Goal: Complete application form: Complete application form

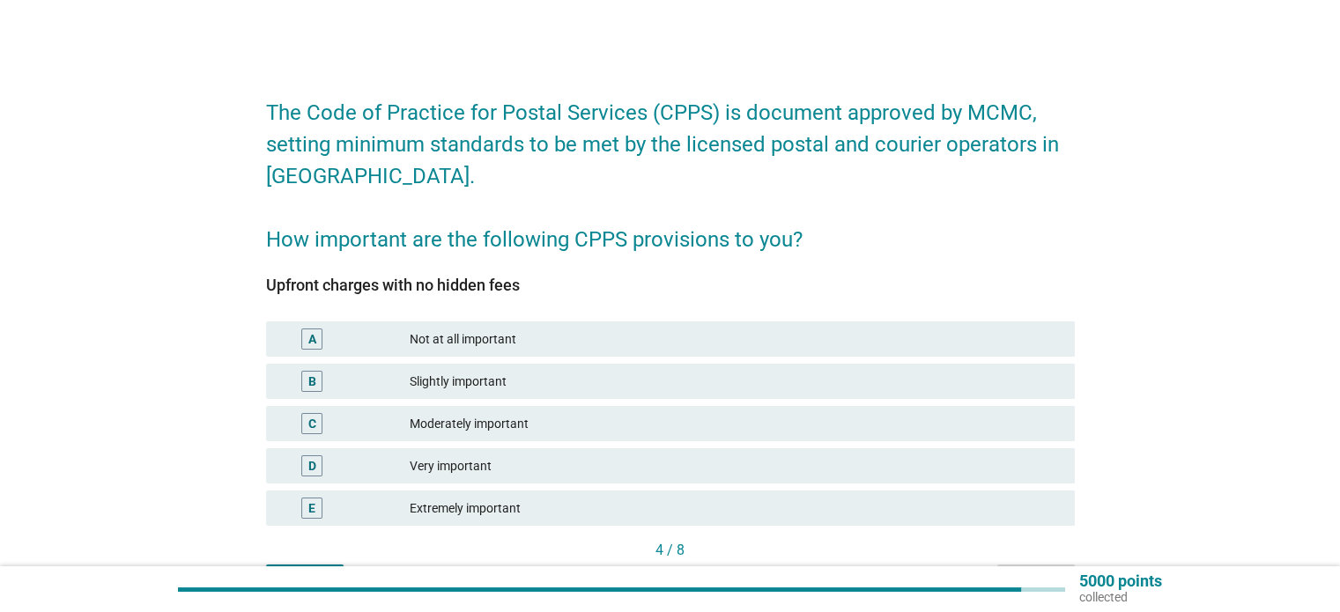
click at [613, 503] on div "Extremely important" at bounding box center [735, 508] width 650 height 21
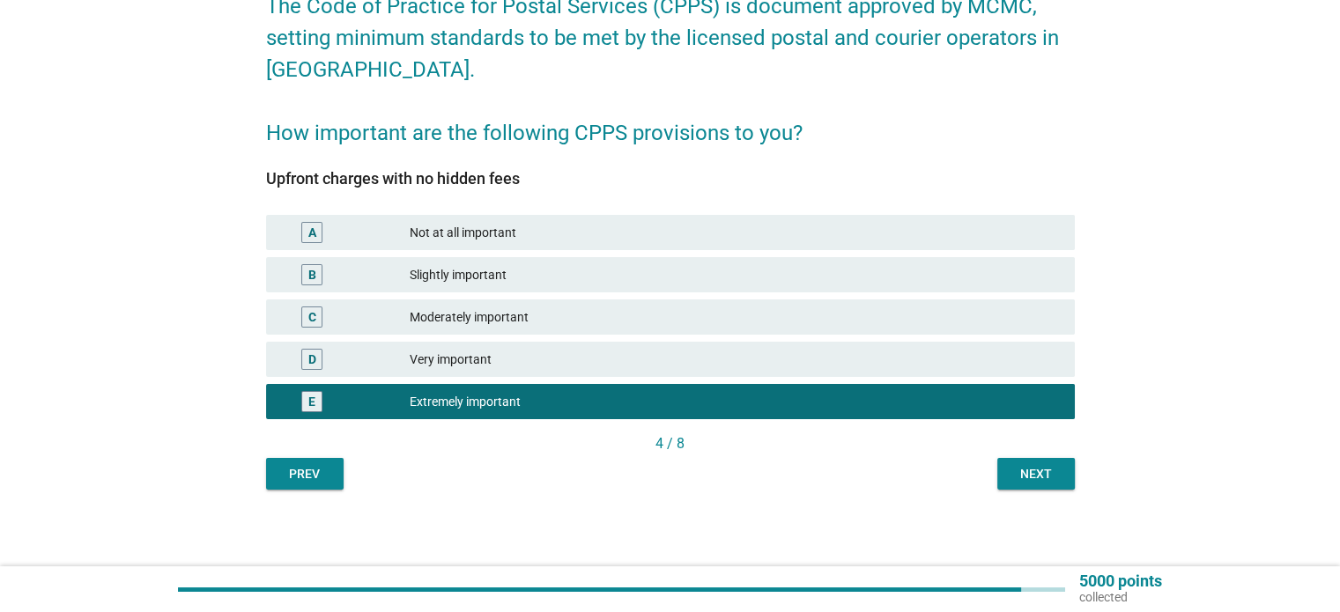
scroll to position [109, 0]
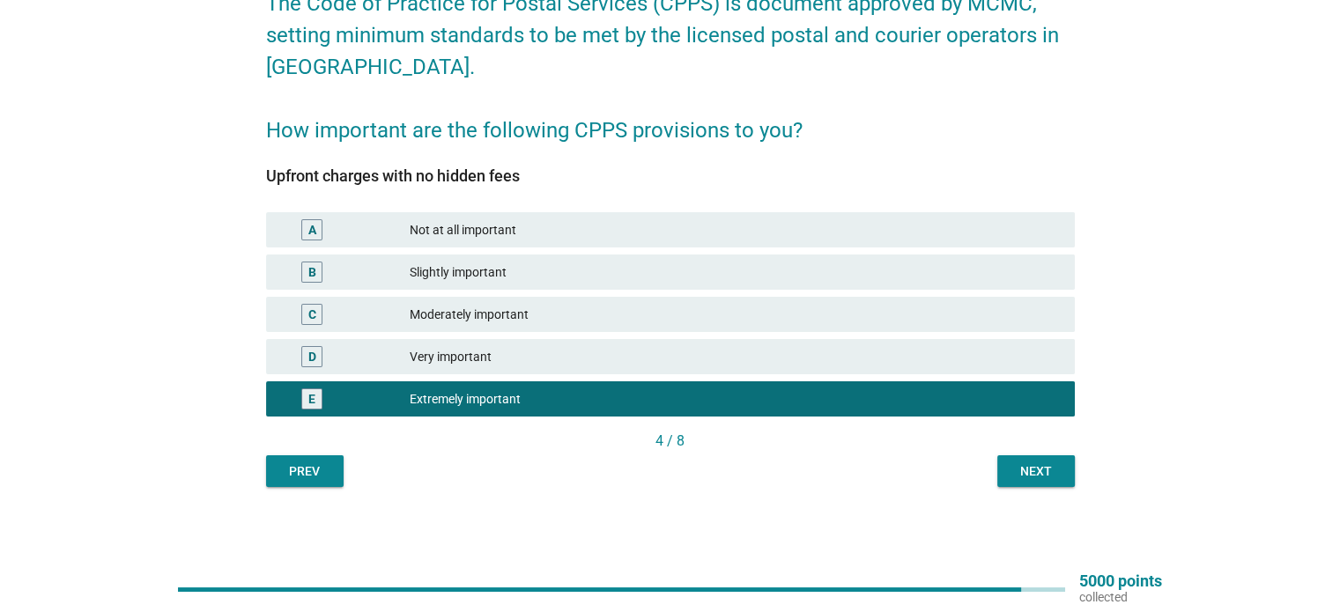
click at [1028, 477] on div "Next" at bounding box center [1036, 472] width 49 height 19
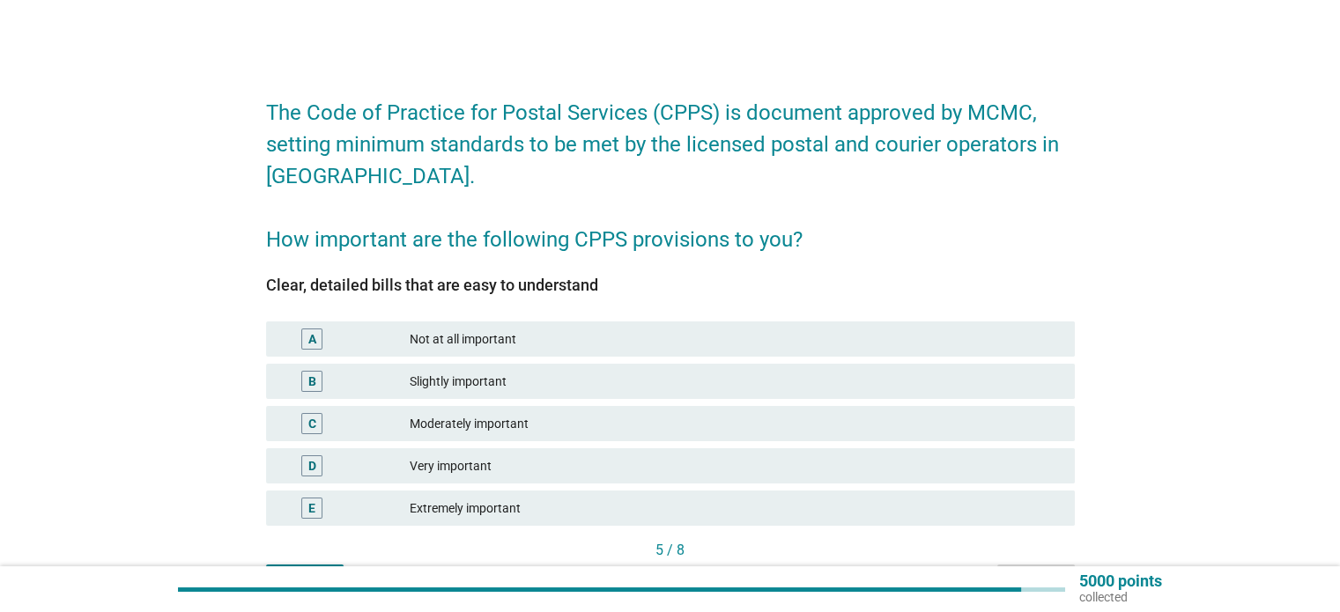
click at [509, 514] on div "Extremely important" at bounding box center [735, 508] width 650 height 21
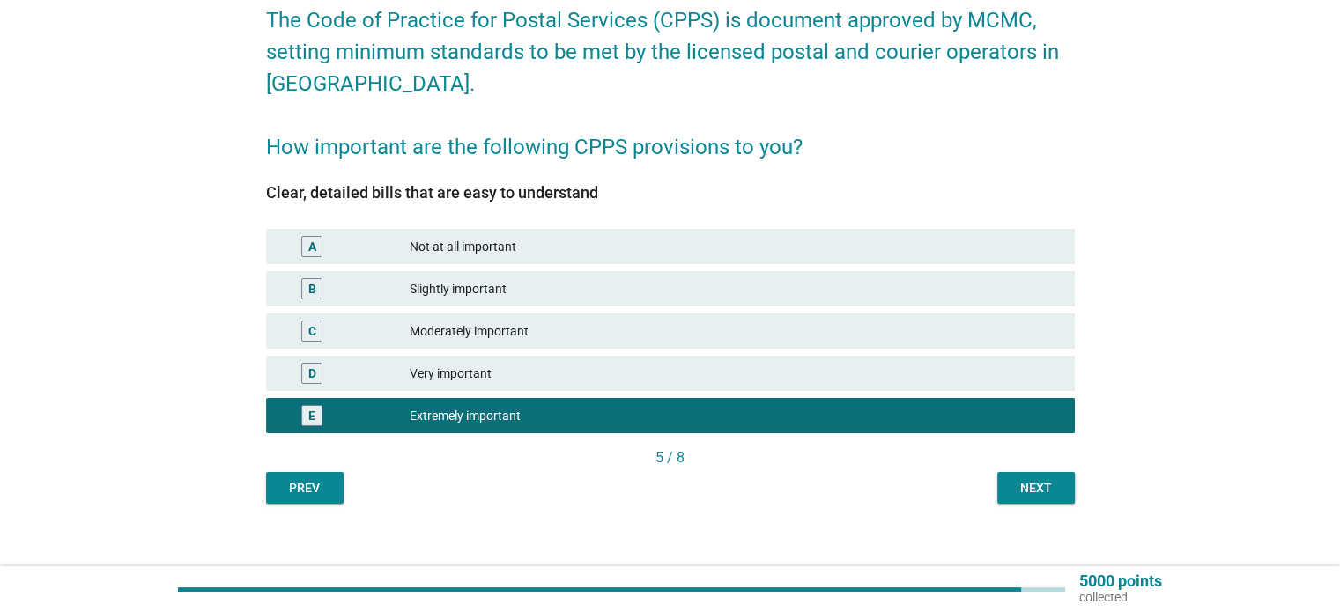
scroll to position [109, 0]
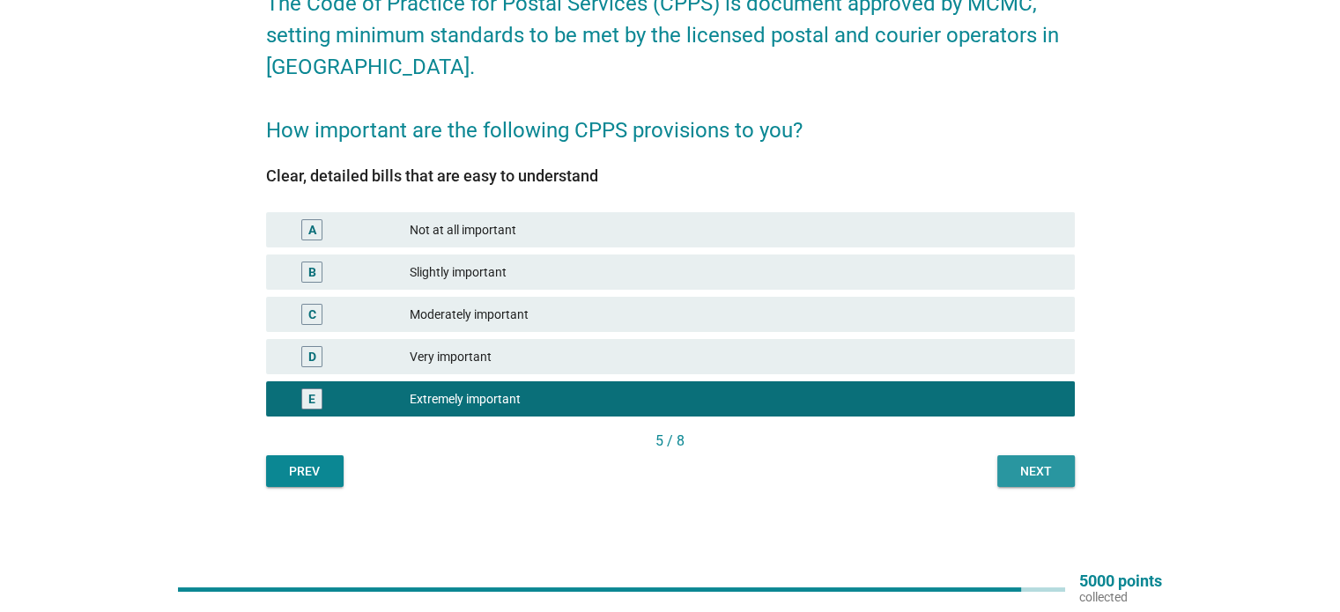
click at [1021, 463] on div "Next" at bounding box center [1036, 472] width 49 height 19
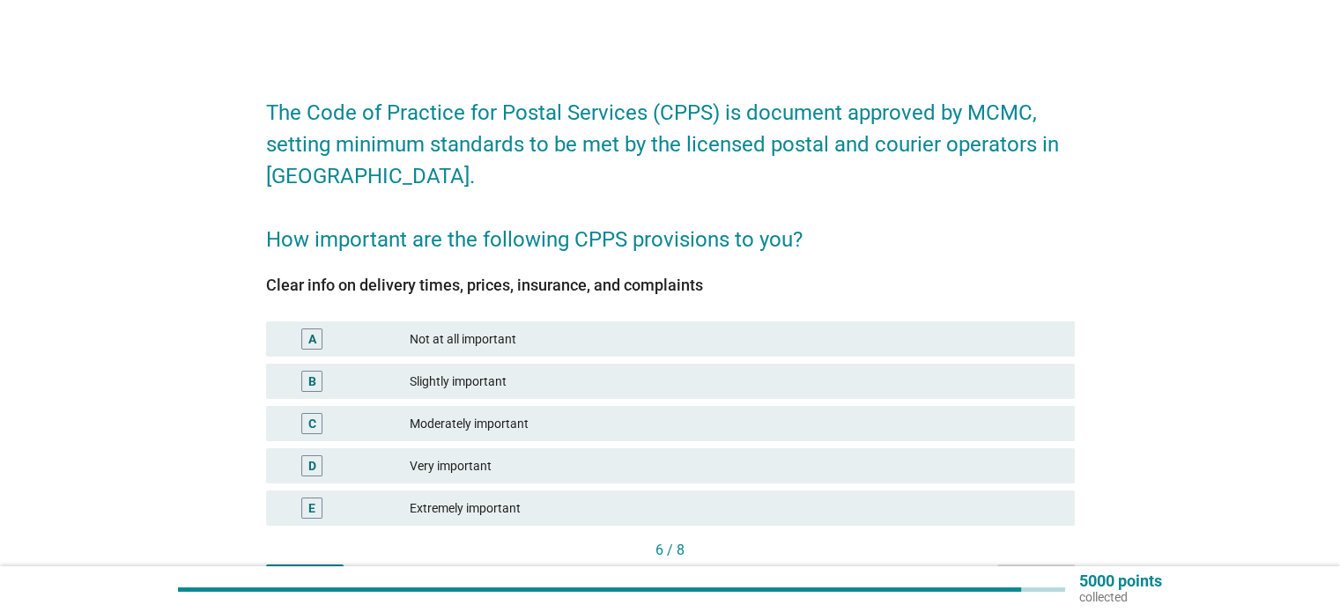
click at [508, 500] on div "Extremely important" at bounding box center [735, 508] width 650 height 21
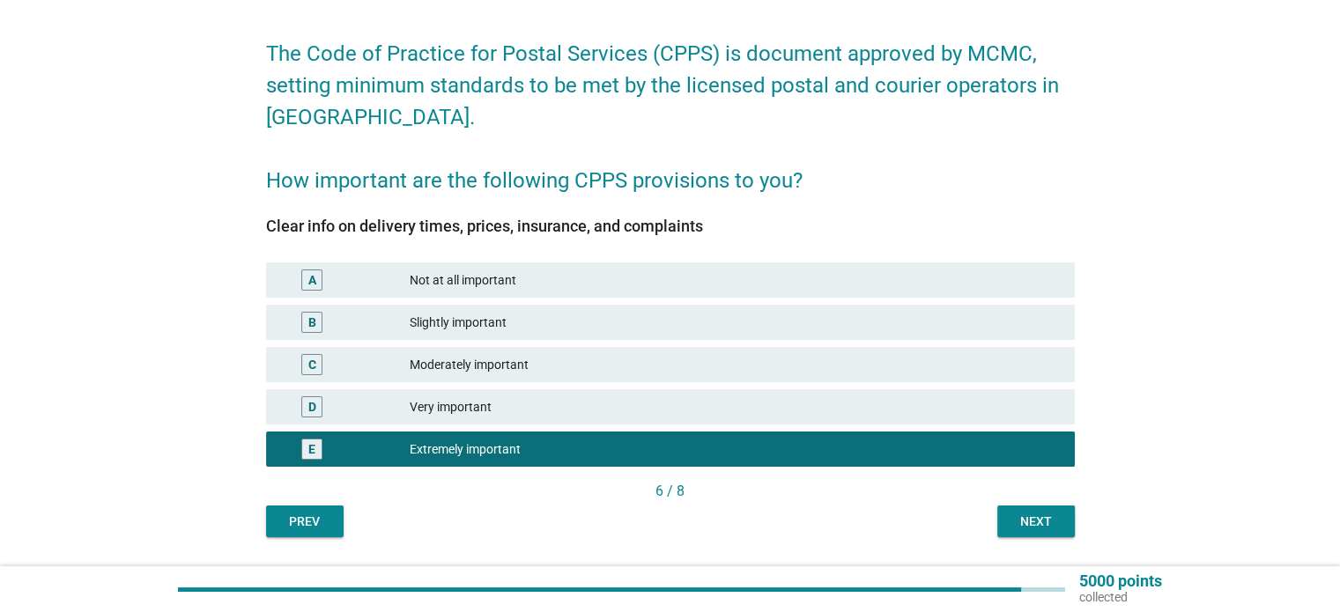
scroll to position [88, 0]
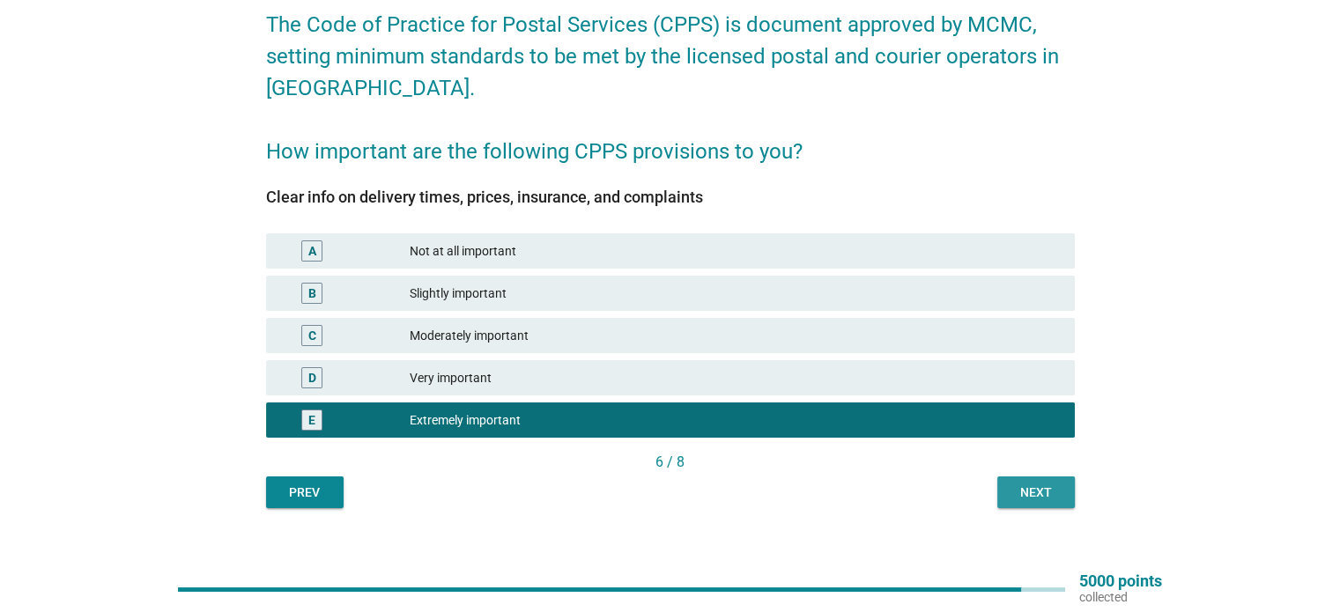
click at [1015, 487] on div "Next" at bounding box center [1036, 493] width 49 height 19
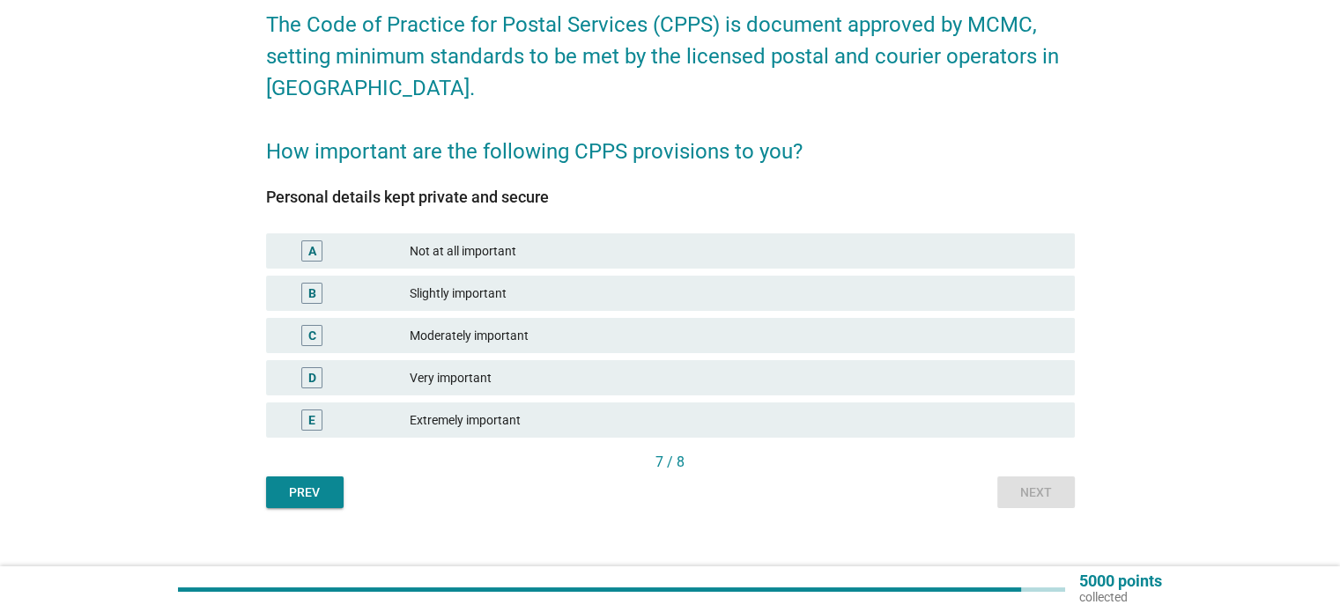
scroll to position [109, 0]
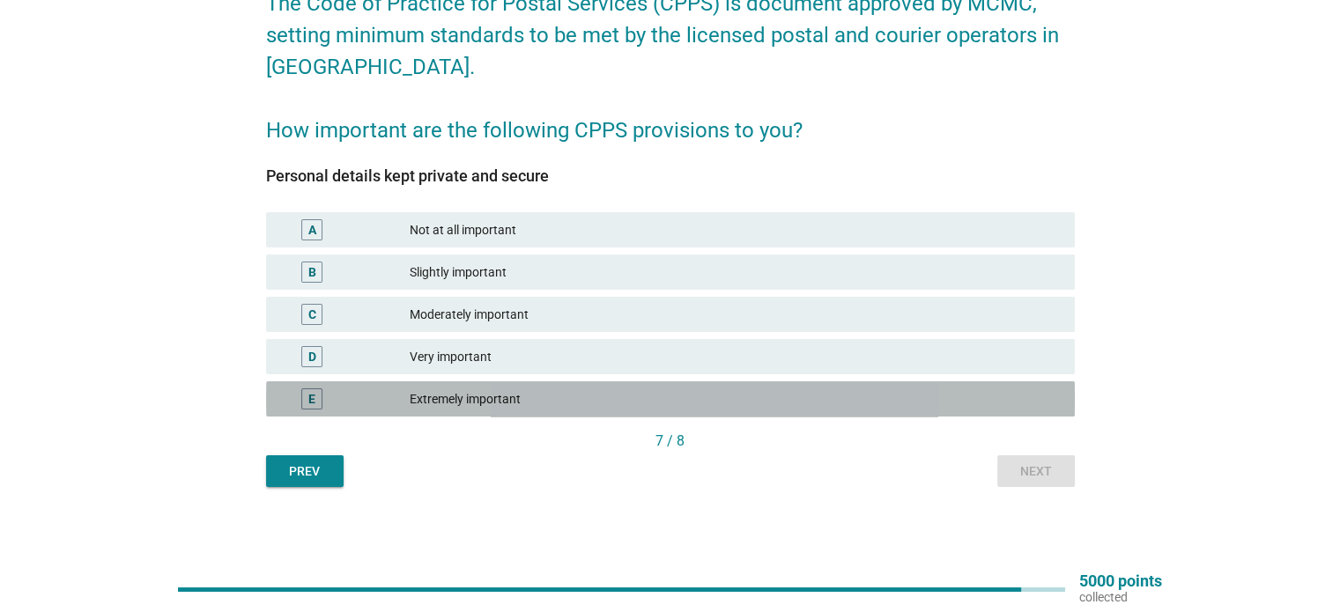
click at [557, 403] on div "Extremely important" at bounding box center [735, 399] width 650 height 21
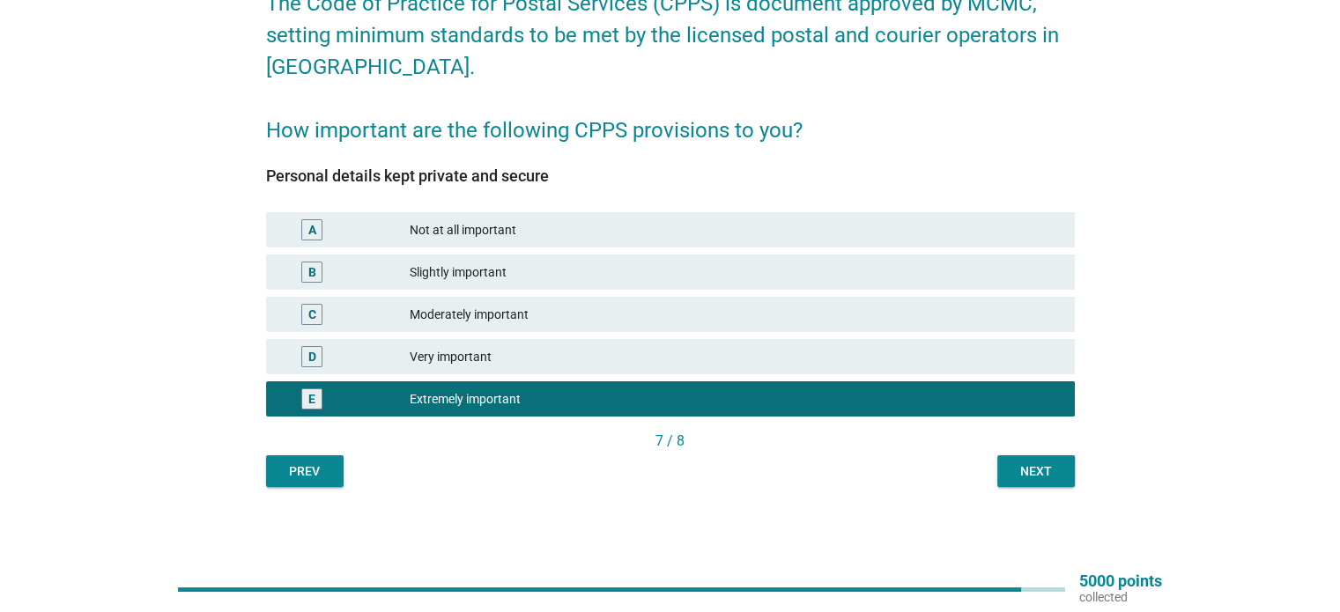
click at [1045, 474] on div "Next" at bounding box center [1036, 472] width 49 height 19
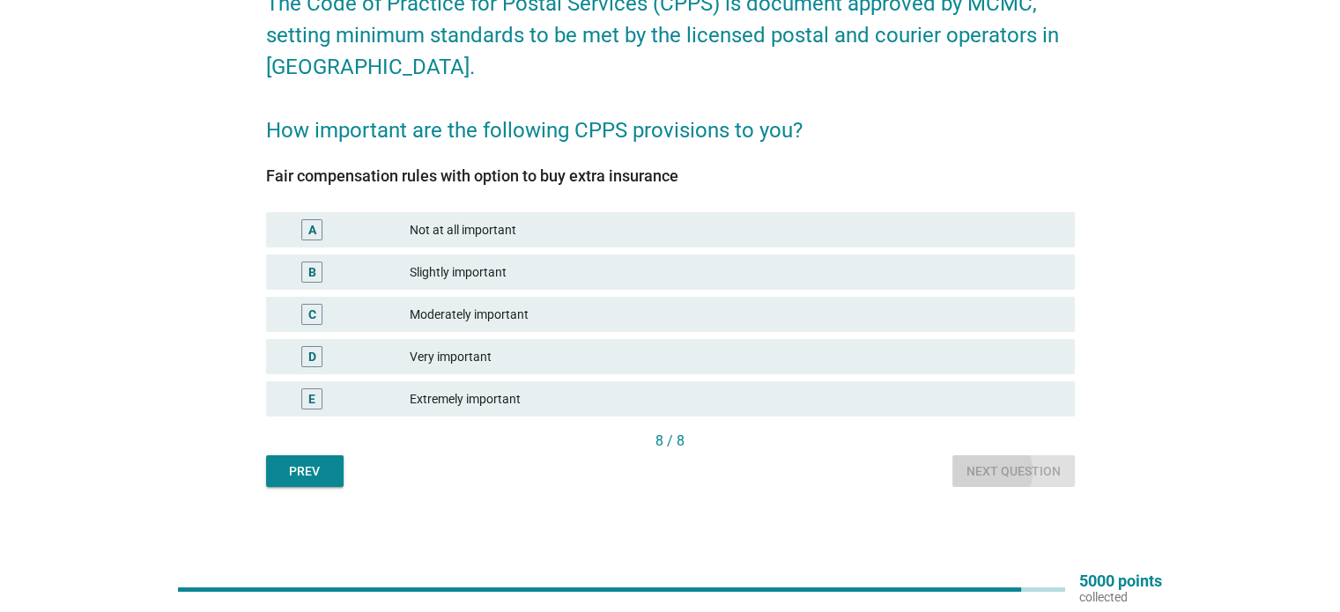
scroll to position [0, 0]
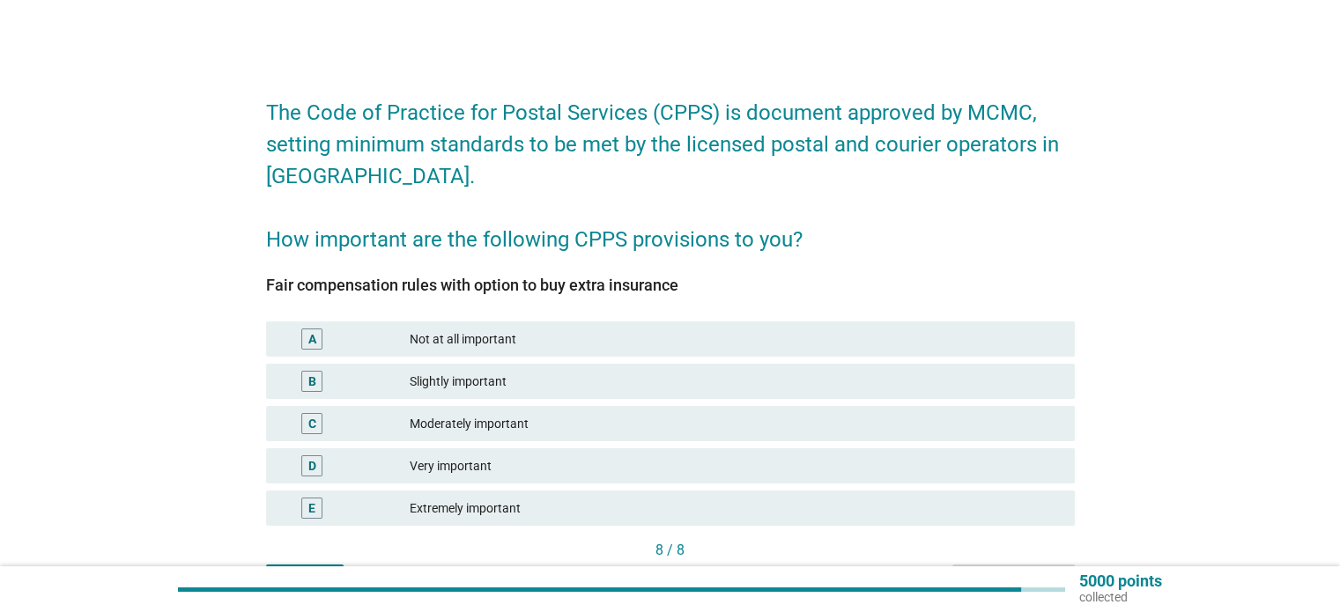
click at [544, 507] on div "Extremely important" at bounding box center [735, 508] width 650 height 21
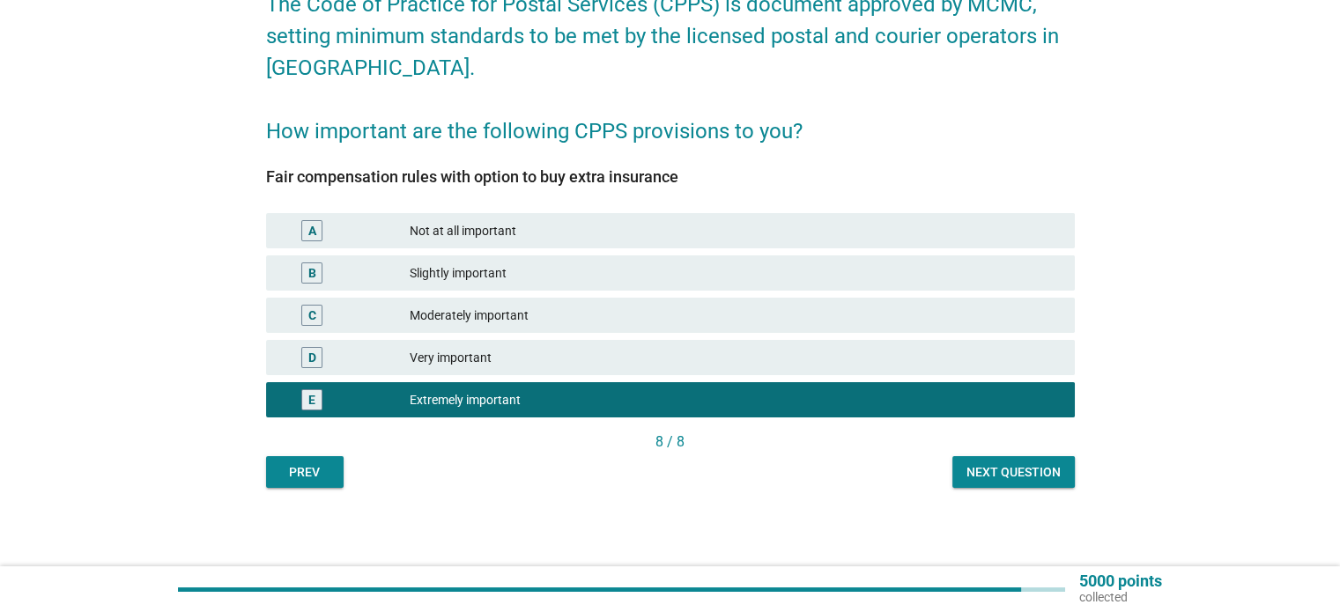
scroll to position [109, 0]
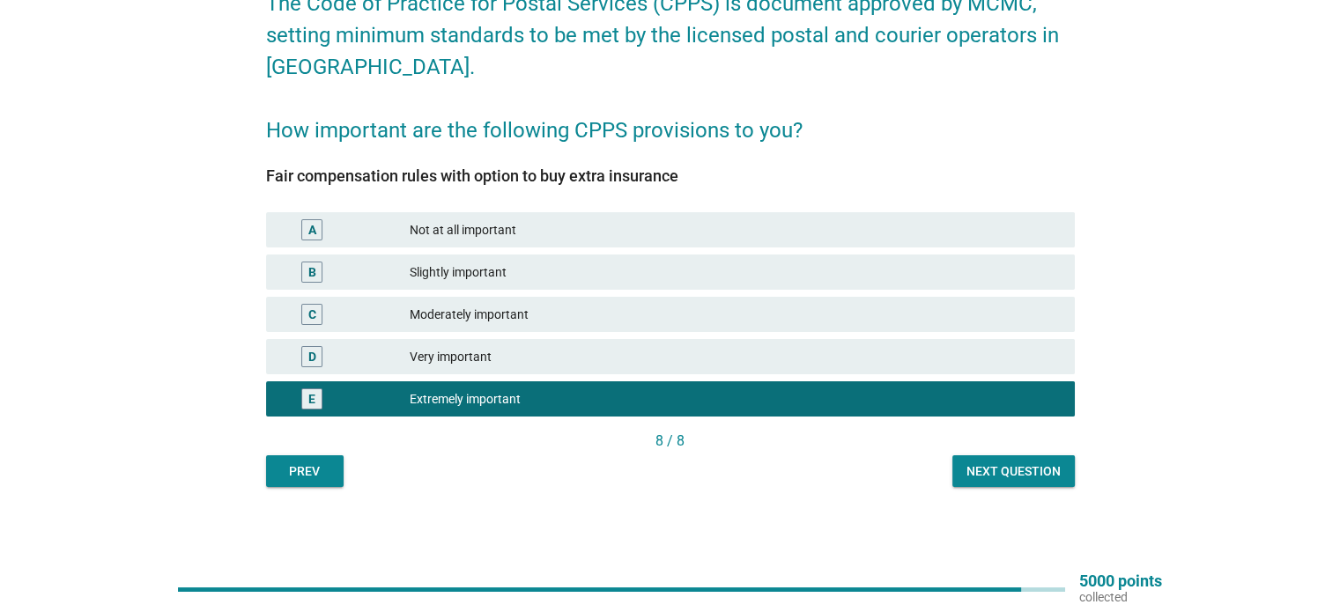
click at [1025, 485] on button "Next question" at bounding box center [1013, 472] width 122 height 32
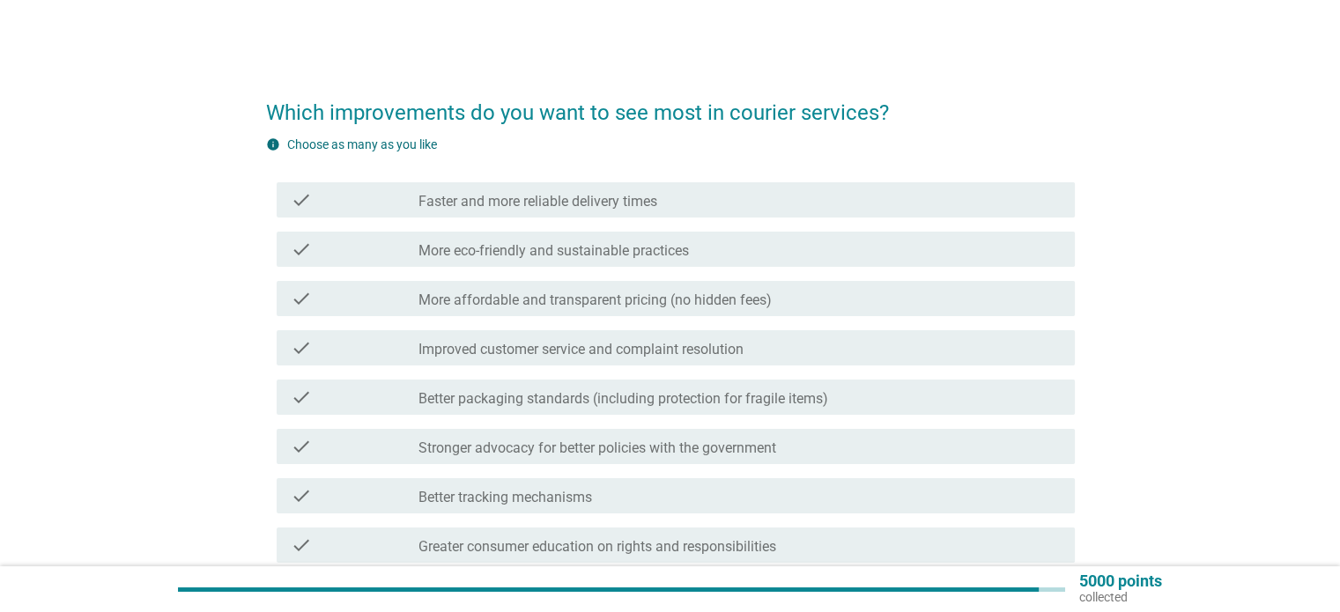
click at [700, 195] on div "check_box_outline_blank Faster and more reliable delivery times" at bounding box center [739, 199] width 641 height 21
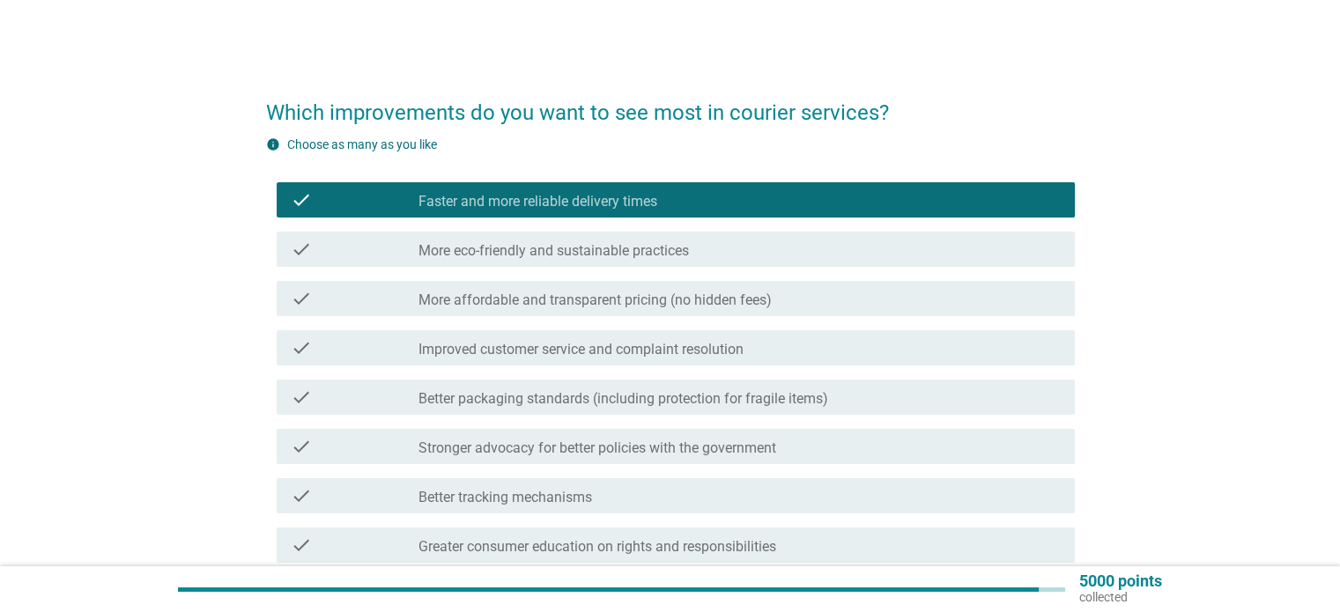
click at [603, 305] on label "More affordable and transparent pricing (no hidden fees)" at bounding box center [595, 301] width 353 height 18
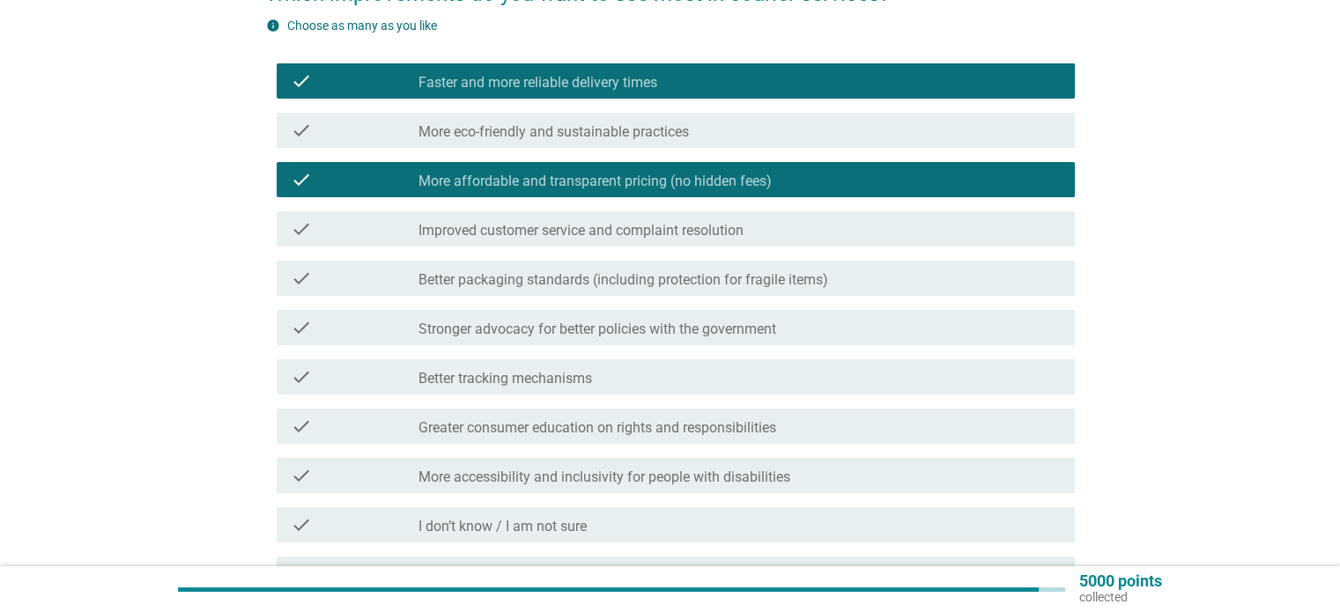
scroll to position [176, 0]
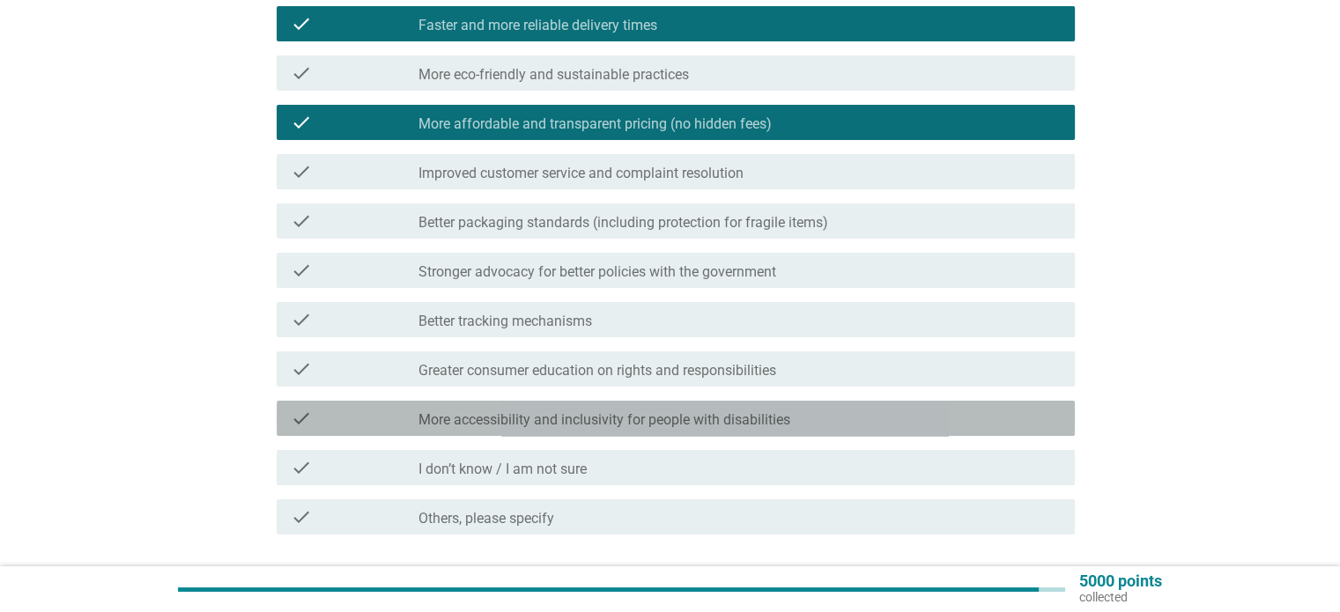
click at [592, 423] on label "More accessibility and inclusivity for people with disabilities" at bounding box center [605, 420] width 372 height 18
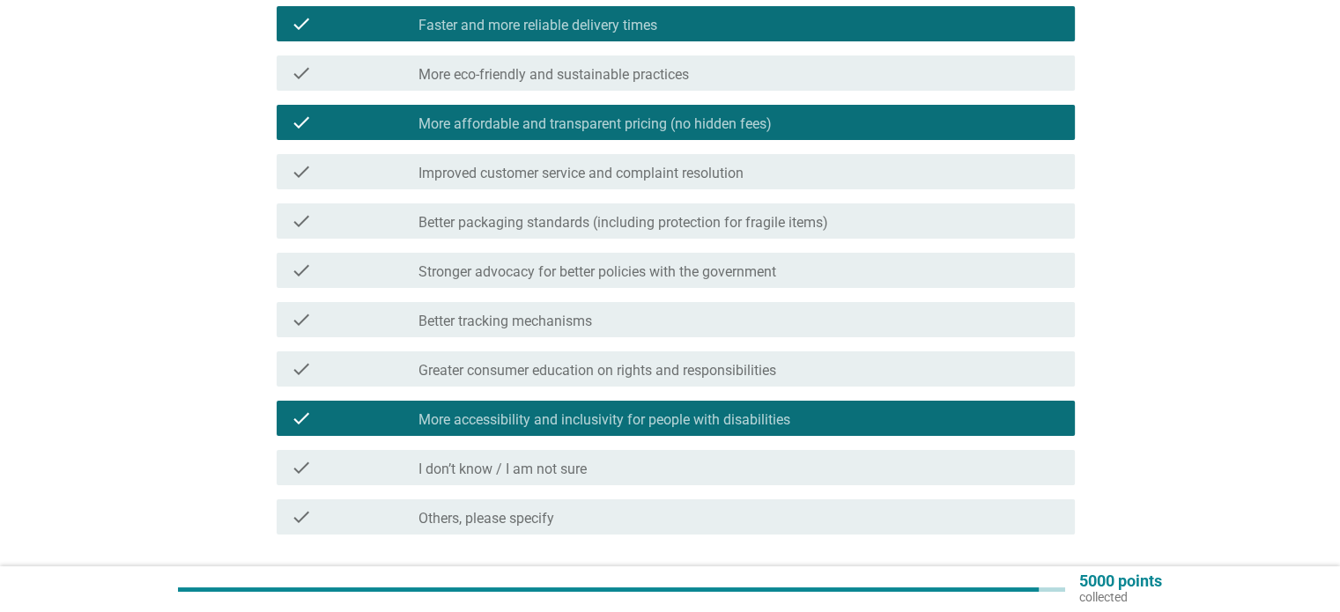
click at [638, 418] on label "More accessibility and inclusivity for people with disabilities" at bounding box center [605, 420] width 372 height 18
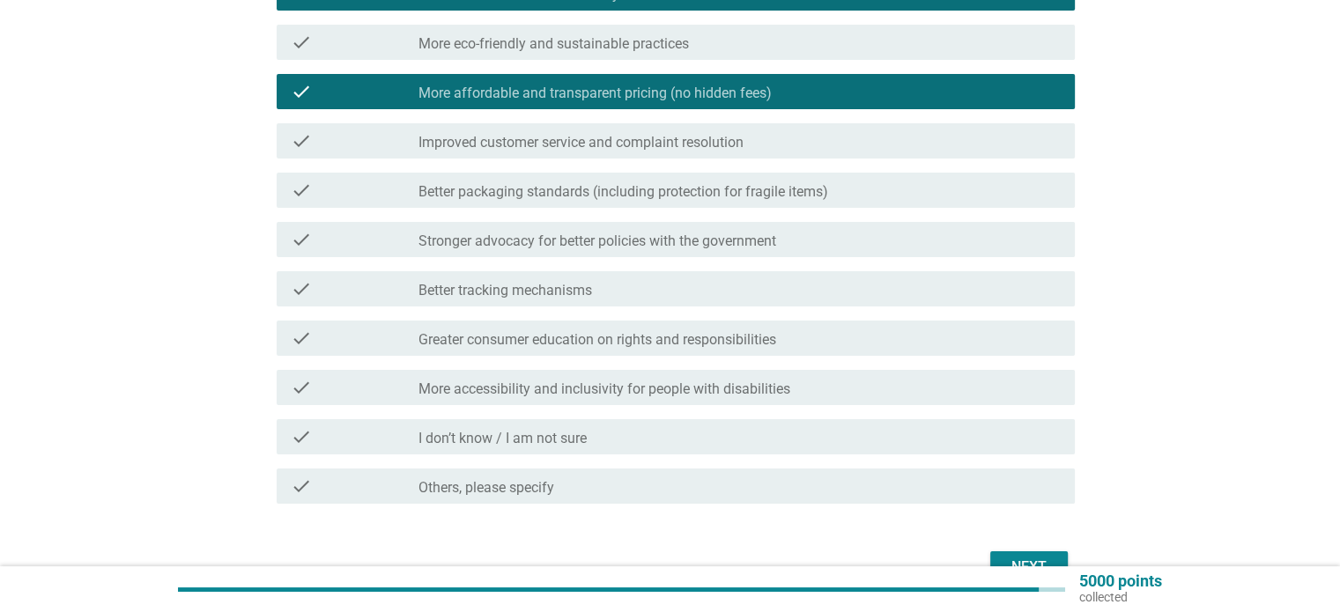
scroll to position [264, 0]
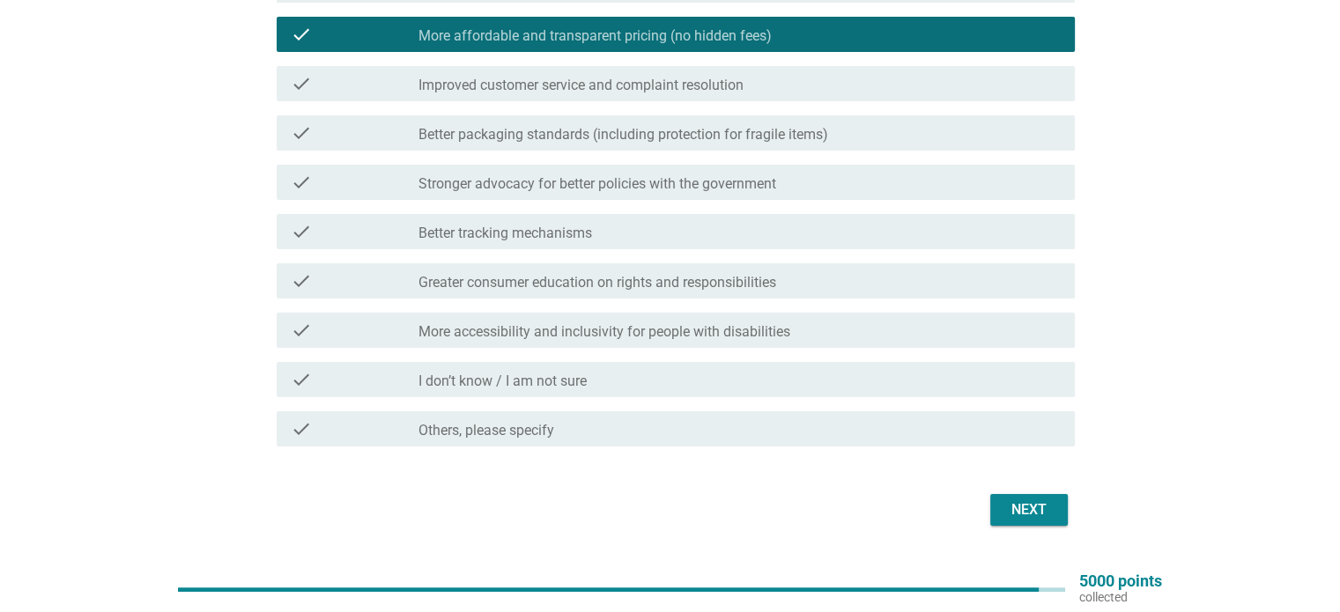
click at [663, 285] on label "Greater consumer education on rights and responsibilities" at bounding box center [598, 283] width 358 height 18
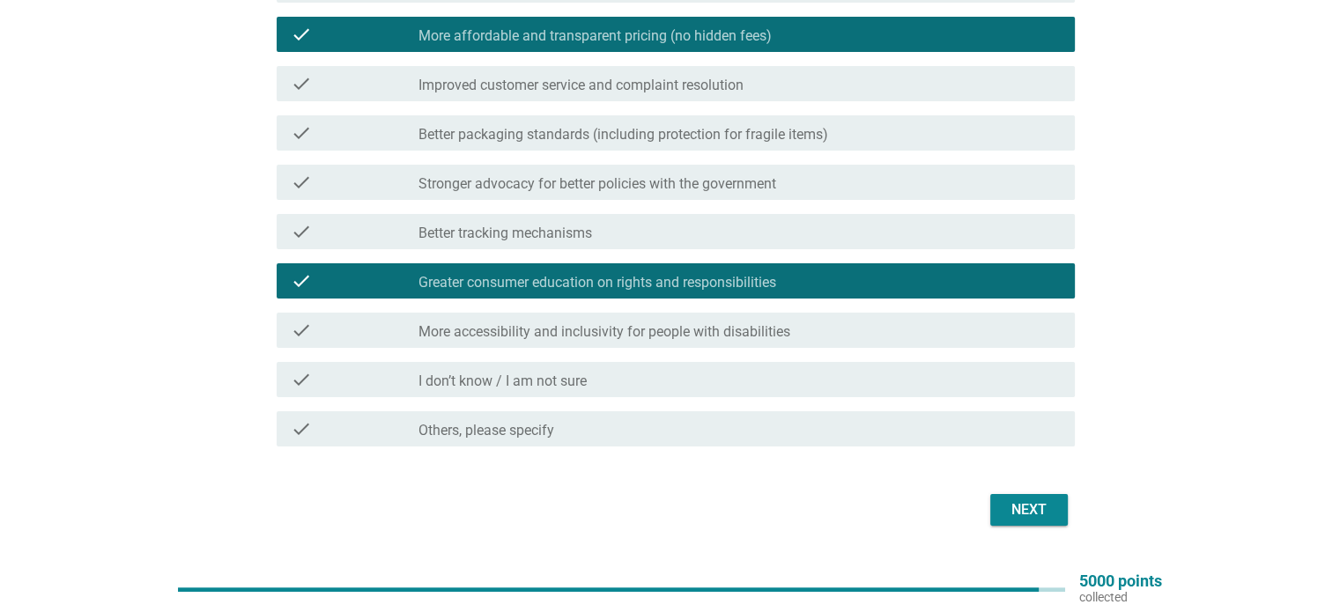
click at [1029, 509] on div "Next" at bounding box center [1028, 510] width 49 height 21
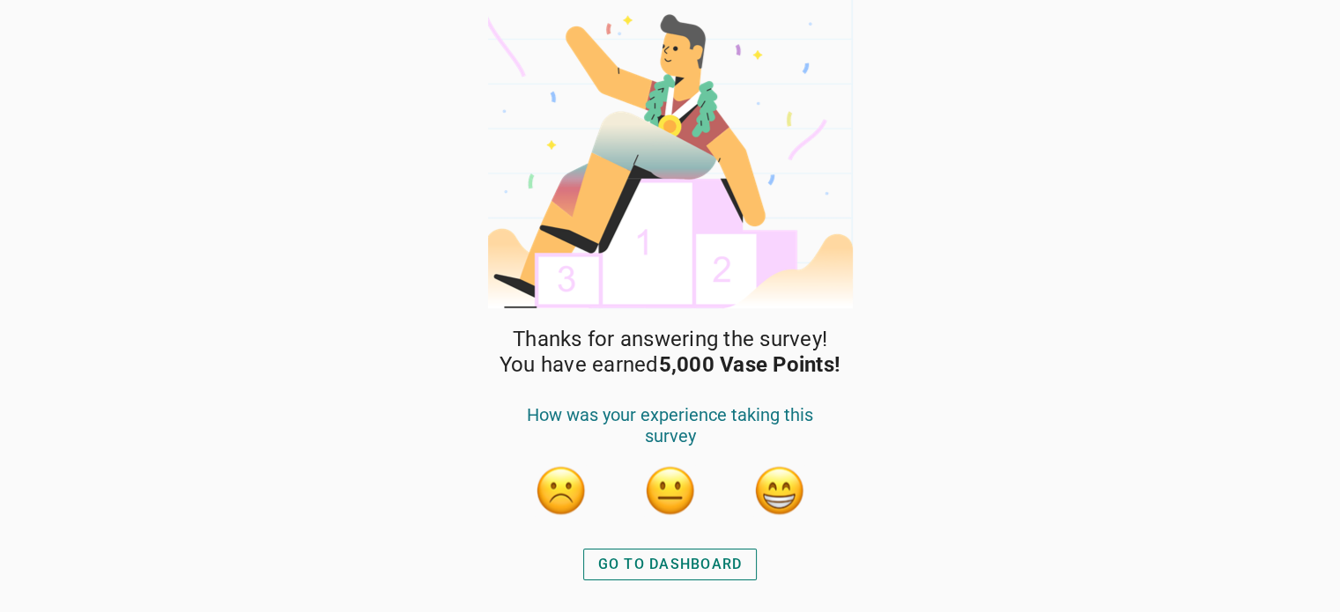
click at [699, 562] on div "GO TO DASHBOARD" at bounding box center [670, 564] width 145 height 21
